Goal: Task Accomplishment & Management: Use online tool/utility

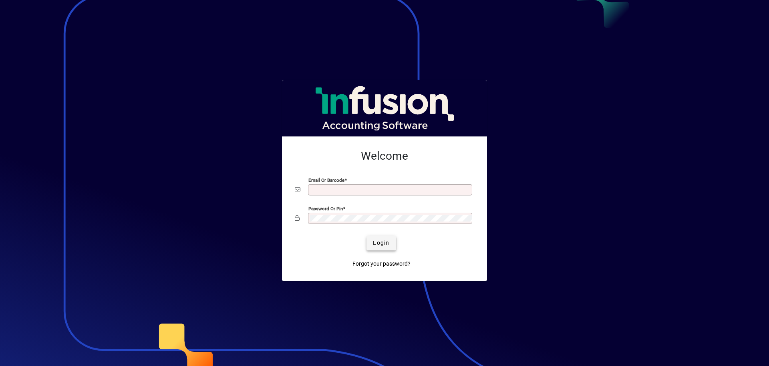
type input "**********"
click at [392, 243] on span "submit" at bounding box center [381, 242] width 29 height 19
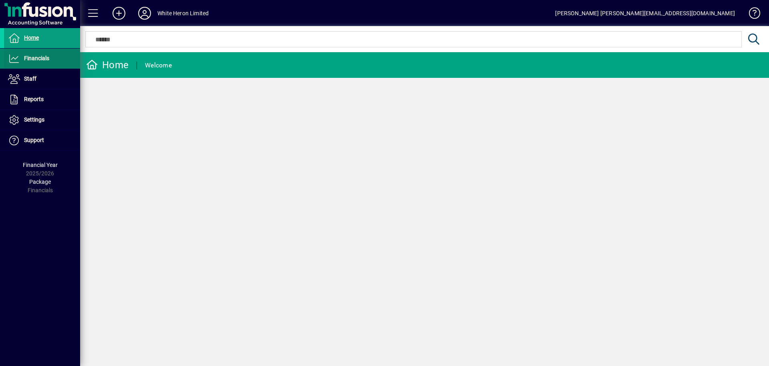
click at [40, 57] on span "Financials" at bounding box center [36, 58] width 25 height 6
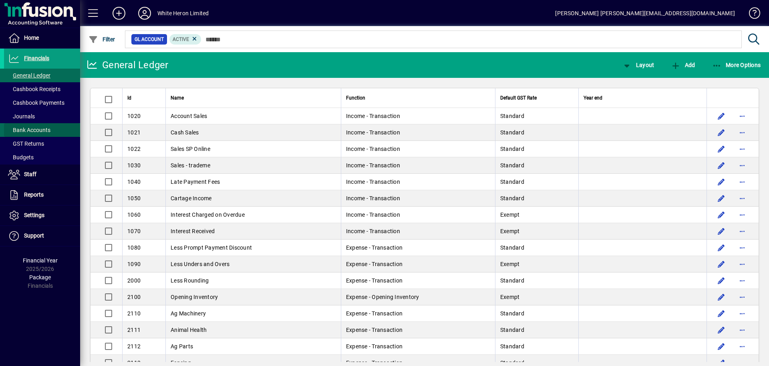
click at [36, 130] on span "Bank Accounts" at bounding box center [29, 130] width 42 height 6
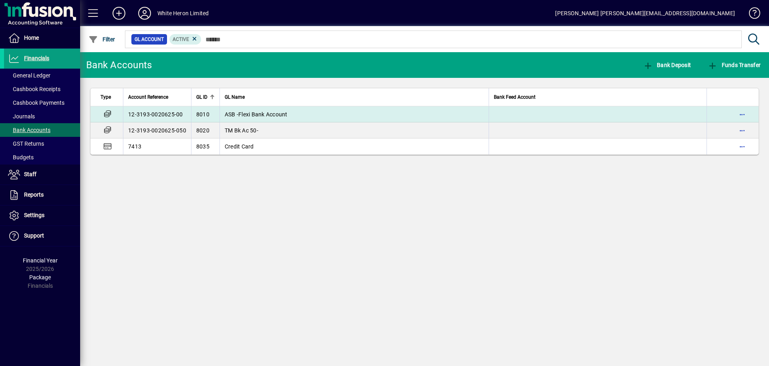
click at [163, 115] on td "12-3193-0020625-00" at bounding box center [157, 114] width 68 height 16
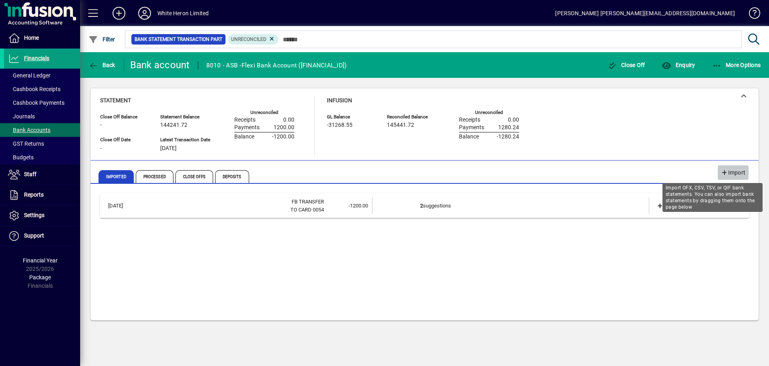
click at [741, 170] on span "Import" at bounding box center [733, 172] width 24 height 13
